Goal: Information Seeking & Learning: Learn about a topic

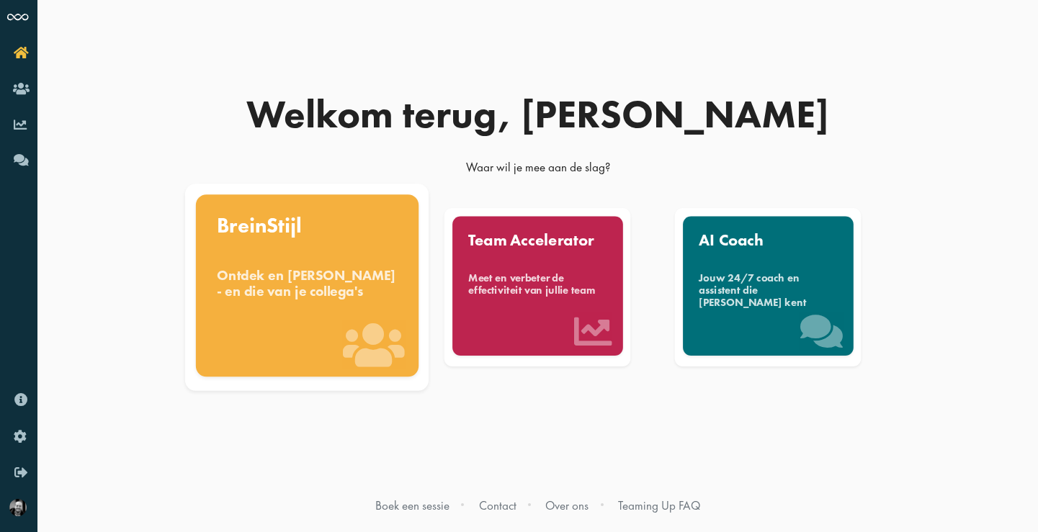
click at [321, 299] on div "Ontdek en benut jouw denkstijl - en die van je collega's" at bounding box center [307, 283] width 181 height 32
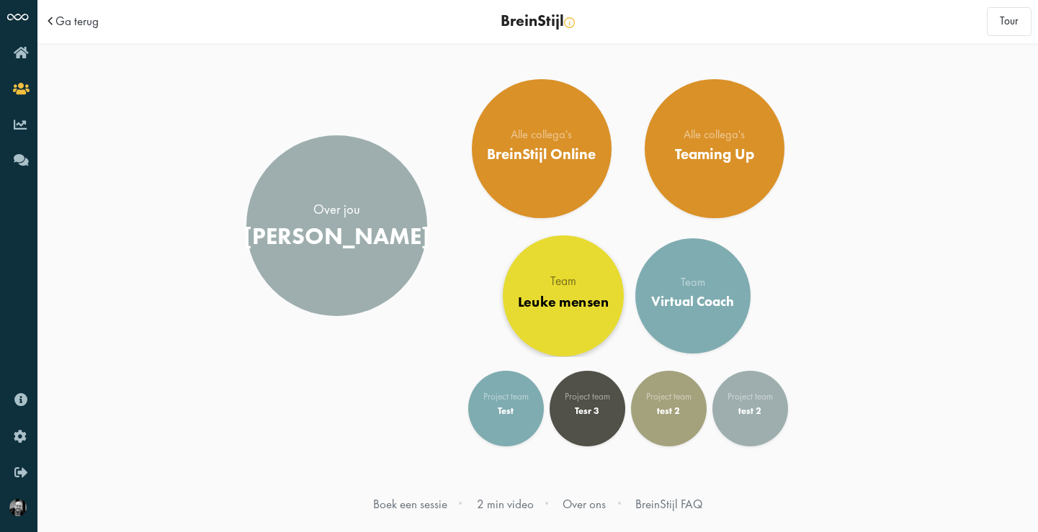
click at [548, 264] on link "Team Leuke mensen" at bounding box center [563, 296] width 121 height 121
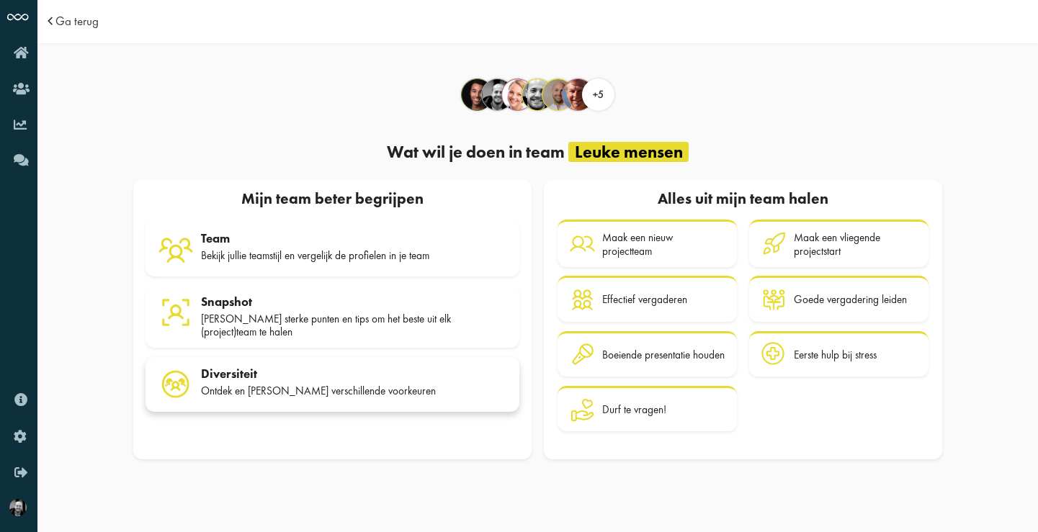
click at [350, 372] on div "Diversiteit" at bounding box center [354, 374] width 306 height 14
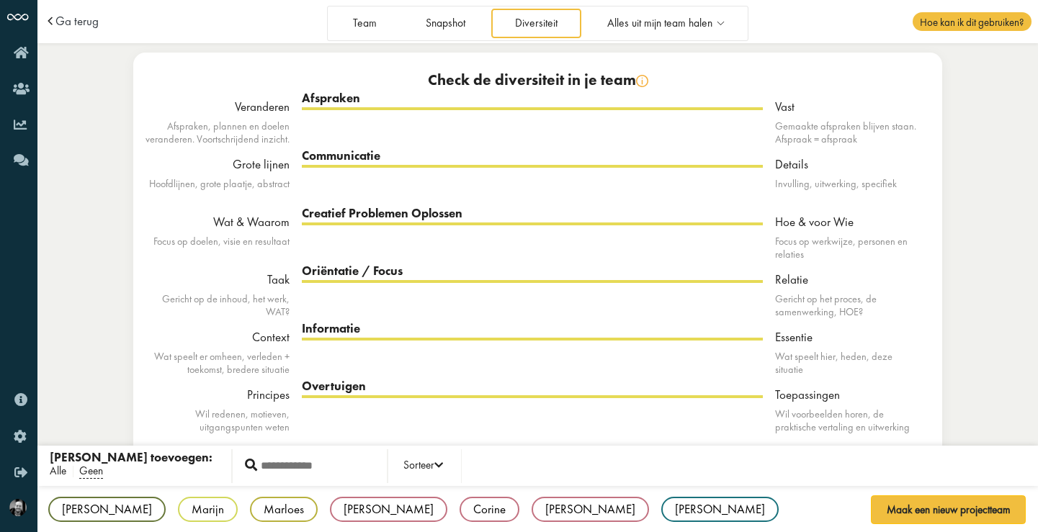
click at [58, 472] on span "Alle" at bounding box center [58, 471] width 17 height 15
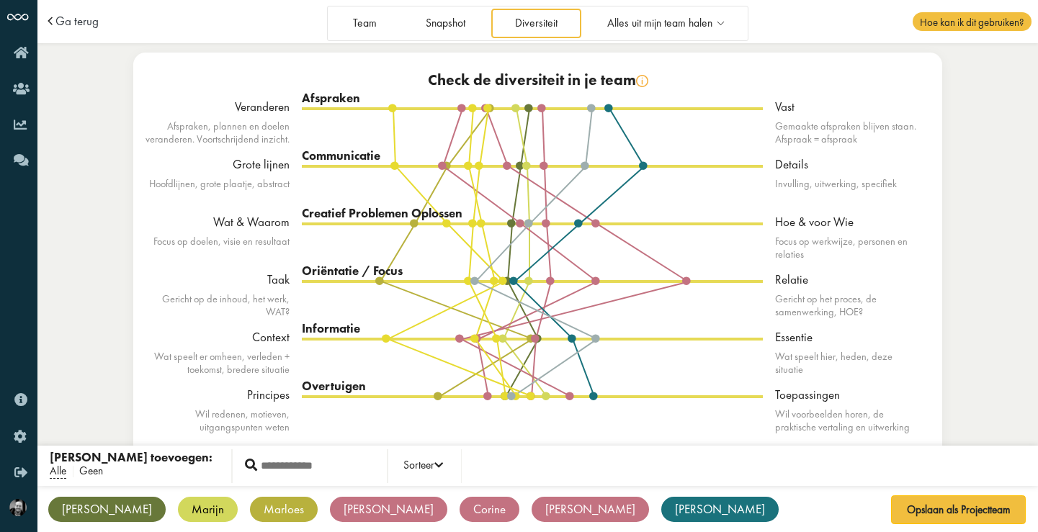
click at [94, 472] on span "Geen" at bounding box center [91, 471] width 24 height 15
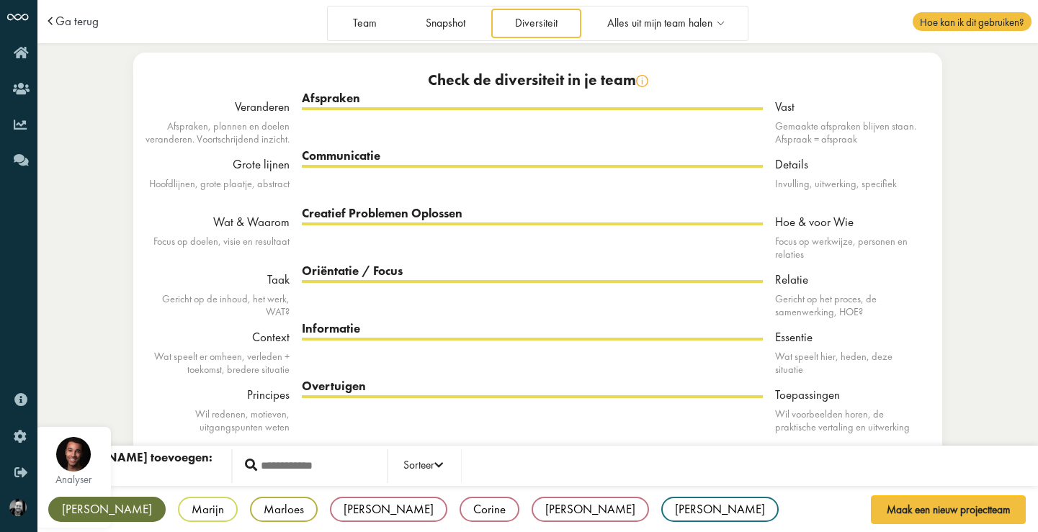
click at [70, 504] on div "[PERSON_NAME]" at bounding box center [106, 509] width 117 height 25
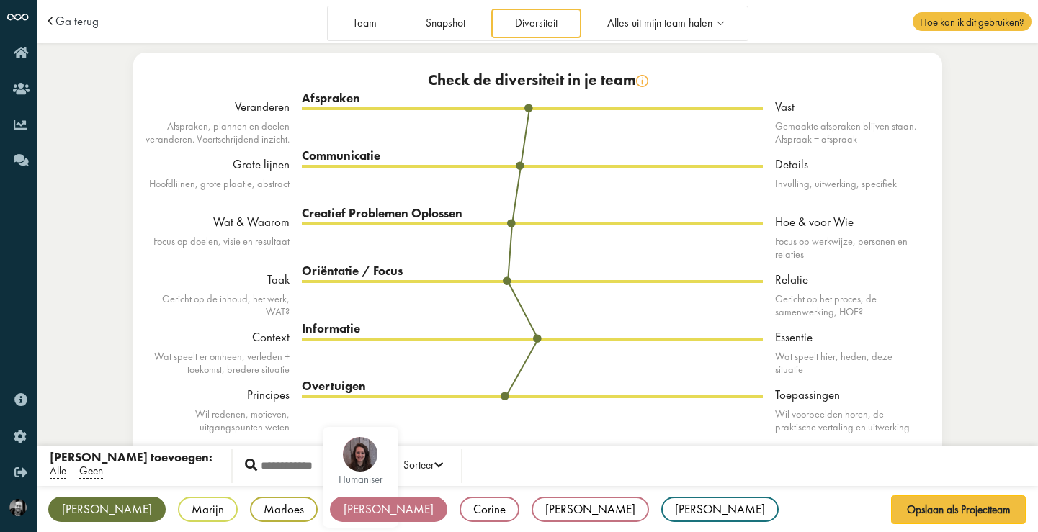
click at [330, 506] on div "[PERSON_NAME]" at bounding box center [388, 509] width 117 height 25
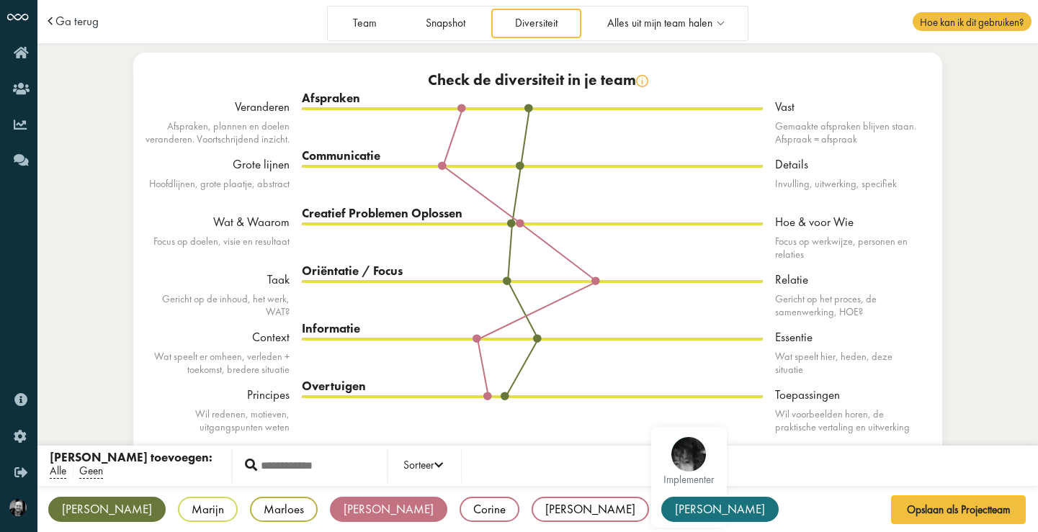
click at [661, 511] on div "[PERSON_NAME]" at bounding box center [719, 509] width 117 height 25
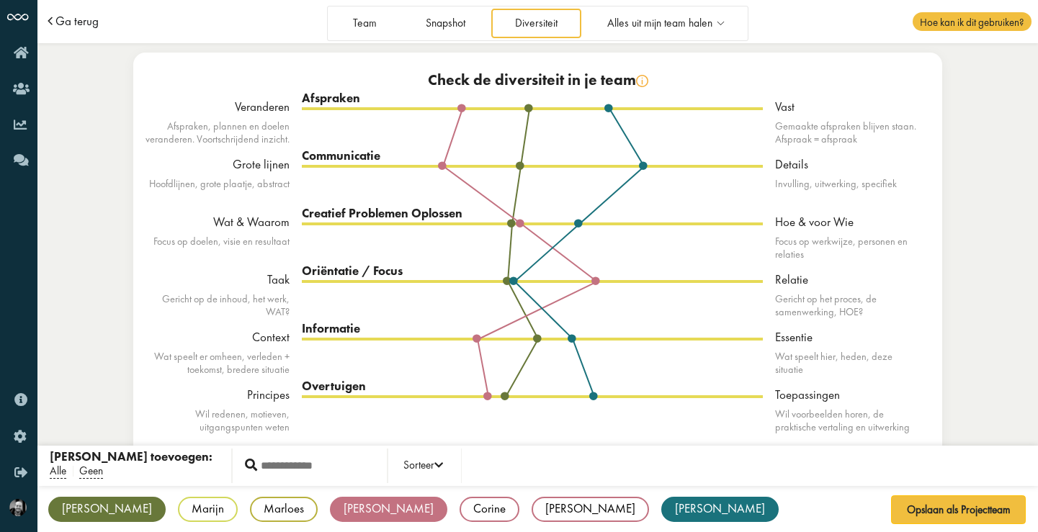
click at [80, 24] on span "Ga terug" at bounding box center [76, 21] width 43 height 12
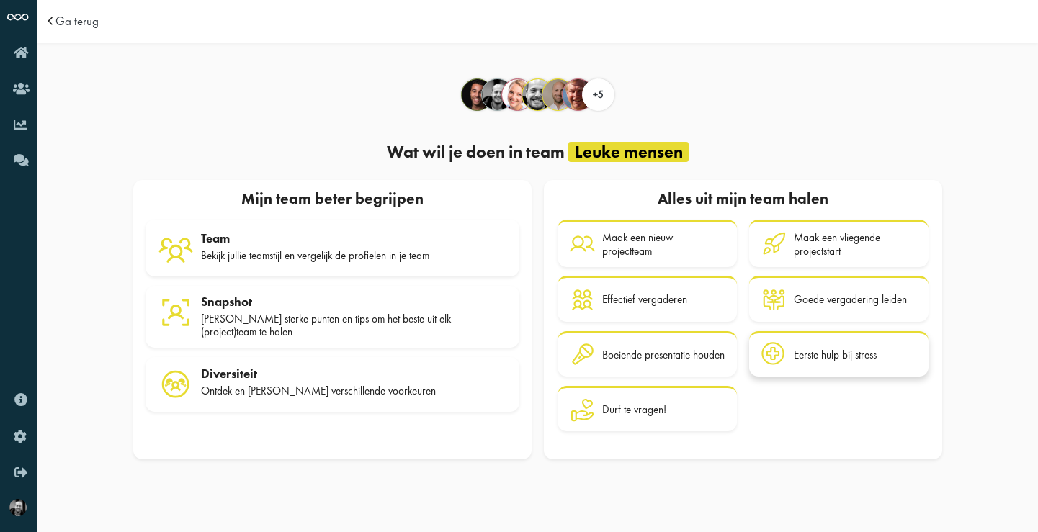
click at [834, 355] on div "Eerste hulp bij stress" at bounding box center [835, 355] width 83 height 13
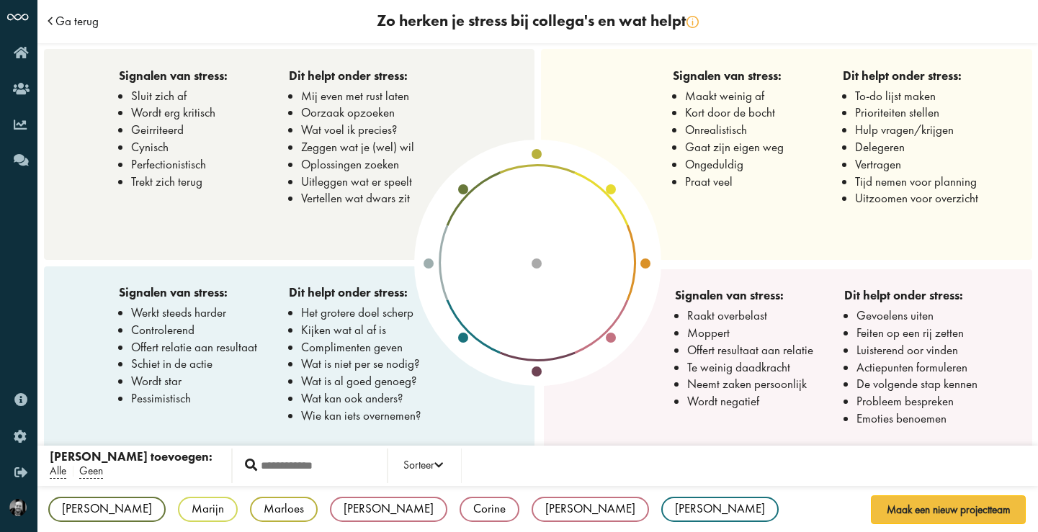
click at [77, 22] on span "Ga terug" at bounding box center [76, 21] width 43 height 12
